Goal: Find specific page/section: Find specific page/section

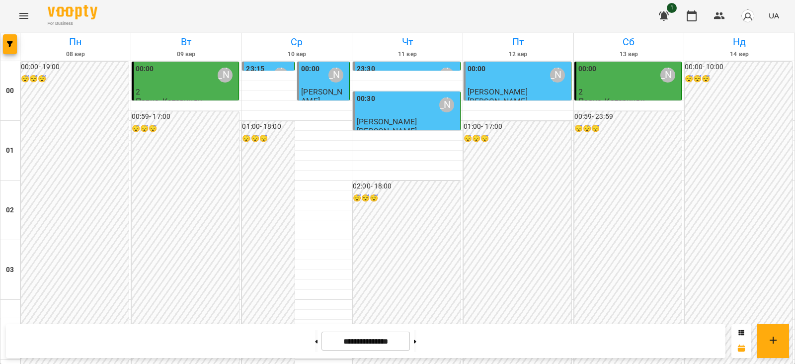
scroll to position [1174, 0]
click at [417, 341] on icon at bounding box center [415, 341] width 2 height 3
type input "**********"
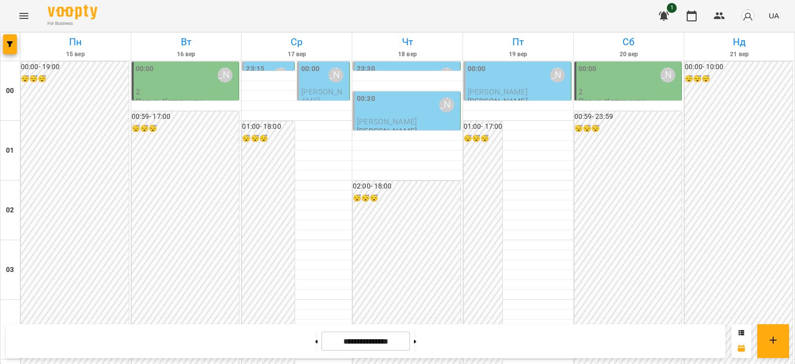
scroll to position [1049, 0]
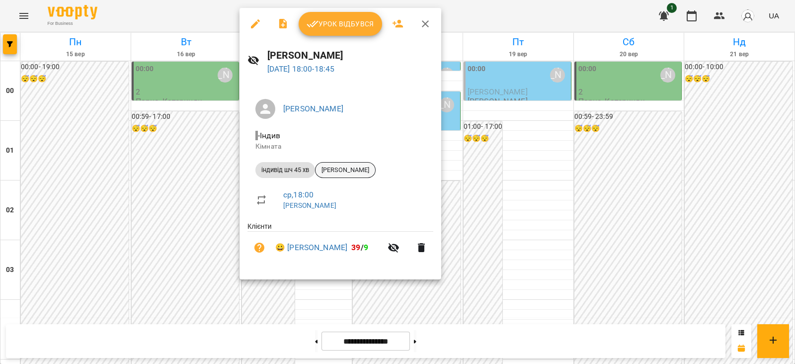
click at [360, 168] on span "[PERSON_NAME]" at bounding box center [346, 170] width 60 height 9
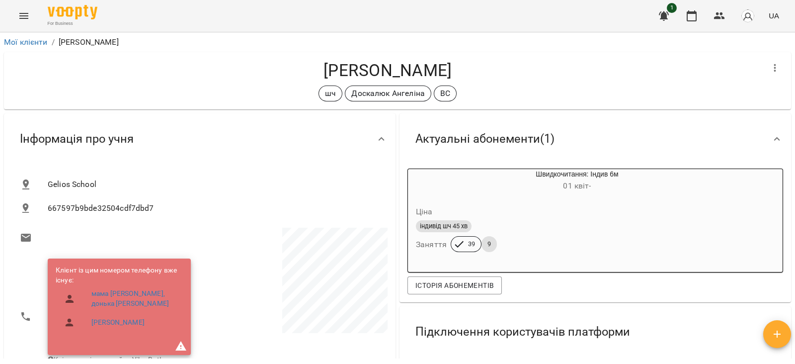
drag, startPoint x: 460, startPoint y: 72, endPoint x: 293, endPoint y: 65, distance: 167.7
click at [293, 65] on h4 "[PERSON_NAME]" at bounding box center [388, 70] width 752 height 20
copy h4 "[PERSON_NAME]"
click at [171, 119] on div "Інформація про учня" at bounding box center [200, 138] width 392 height 51
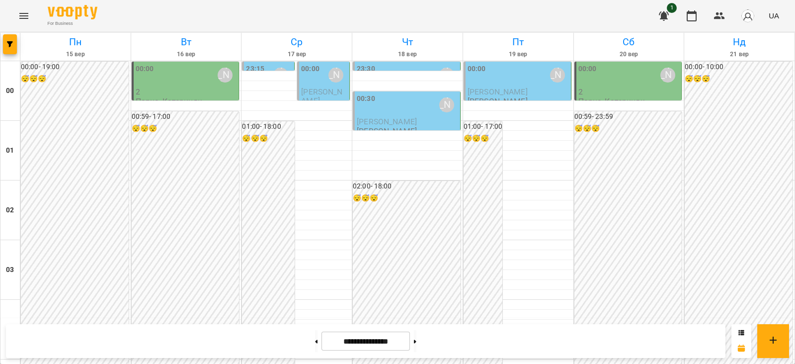
scroll to position [1118, 0]
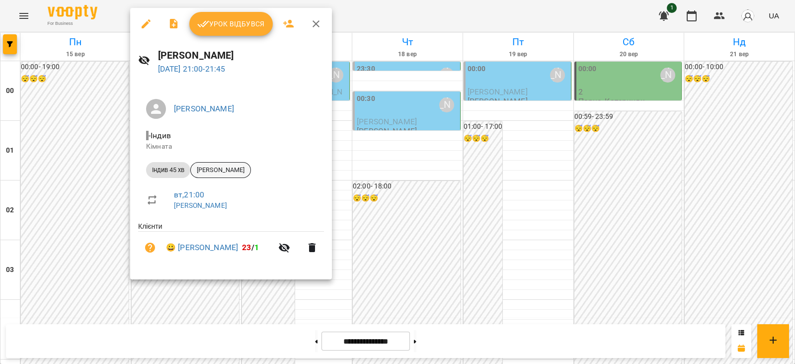
click at [216, 167] on span "[PERSON_NAME]" at bounding box center [221, 170] width 60 height 9
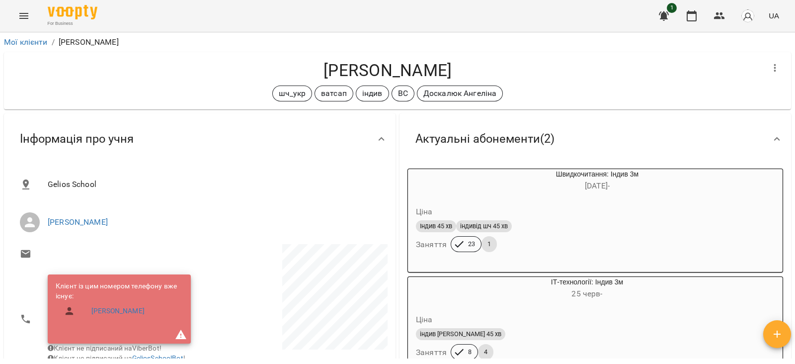
drag, startPoint x: 445, startPoint y: 69, endPoint x: 318, endPoint y: 63, distance: 126.9
click at [318, 63] on h4 "[PERSON_NAME]" at bounding box center [388, 70] width 752 height 20
click at [465, 66] on h4 "[PERSON_NAME]" at bounding box center [388, 70] width 752 height 20
drag, startPoint x: 406, startPoint y: 71, endPoint x: 313, endPoint y: 64, distance: 93.2
click at [314, 65] on h4 "[PERSON_NAME]" at bounding box center [388, 70] width 752 height 20
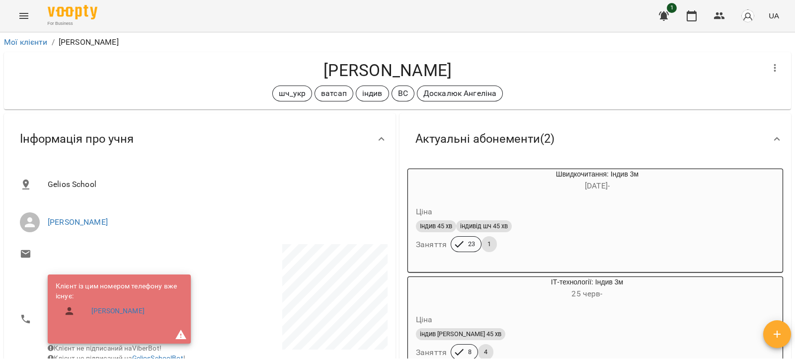
copy h4 "[PERSON_NAME]"
